Goal: Check status: Check status

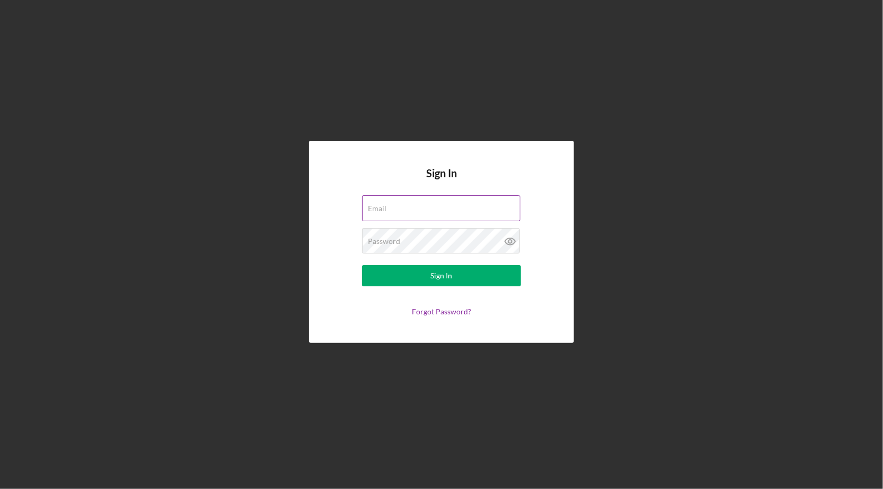
click at [412, 203] on div "Email" at bounding box center [441, 208] width 159 height 26
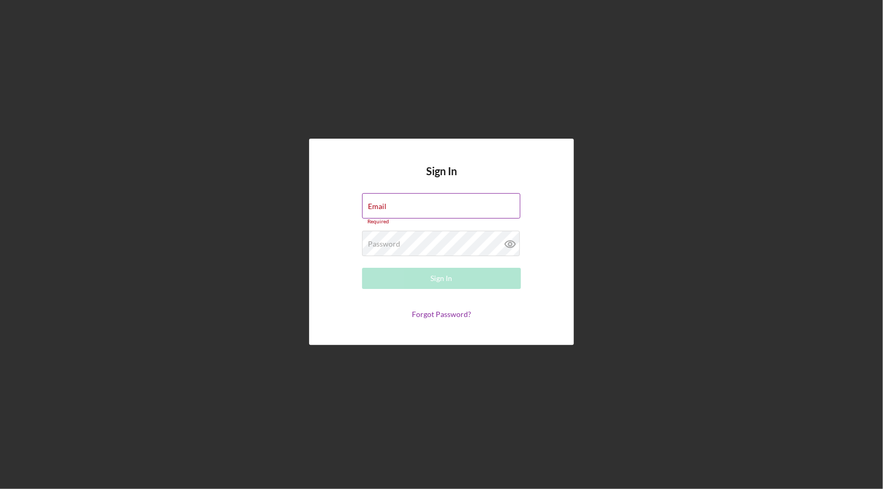
type input "ericbowman@feed-hunger.com"
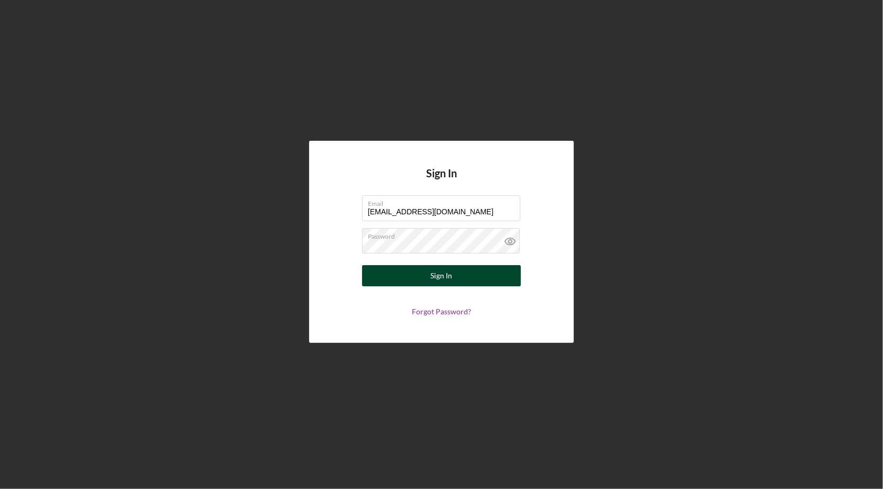
click at [456, 281] on button "Sign In" at bounding box center [441, 275] width 159 height 21
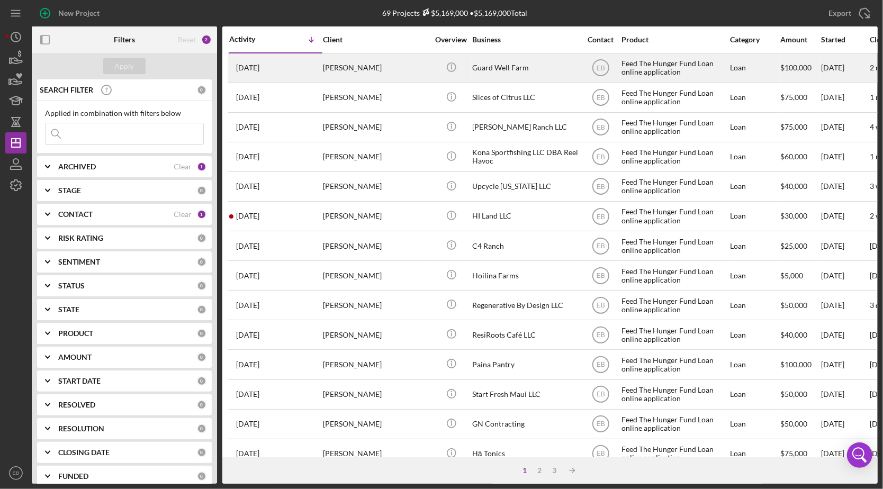
click at [355, 68] on div "[PERSON_NAME]" at bounding box center [376, 68] width 106 height 28
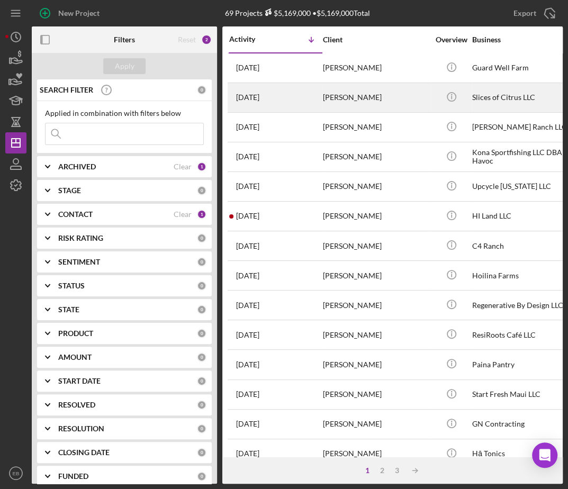
click at [296, 87] on div "[DATE] [PERSON_NAME]" at bounding box center [275, 98] width 93 height 28
